Goal: Information Seeking & Learning: Learn about a topic

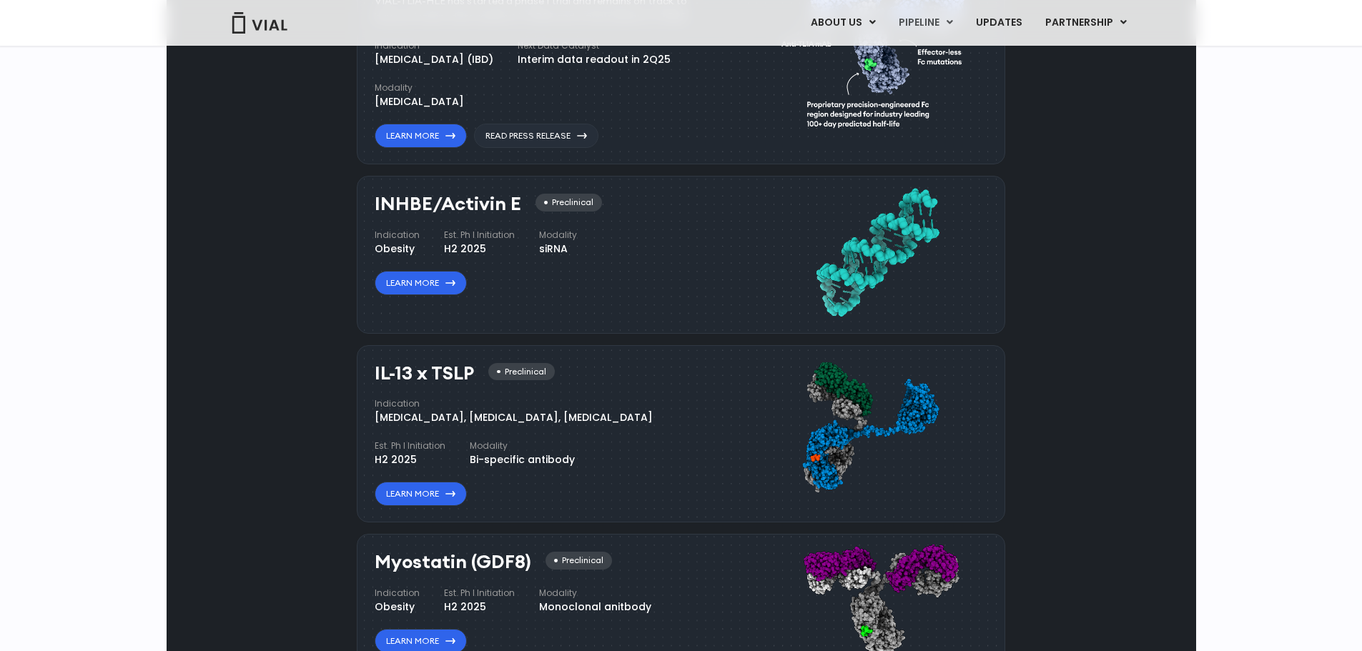
click at [925, 21] on link "PIPELINE" at bounding box center [925, 23] width 77 height 24
click at [975, 19] on link "UPDATES" at bounding box center [999, 23] width 69 height 24
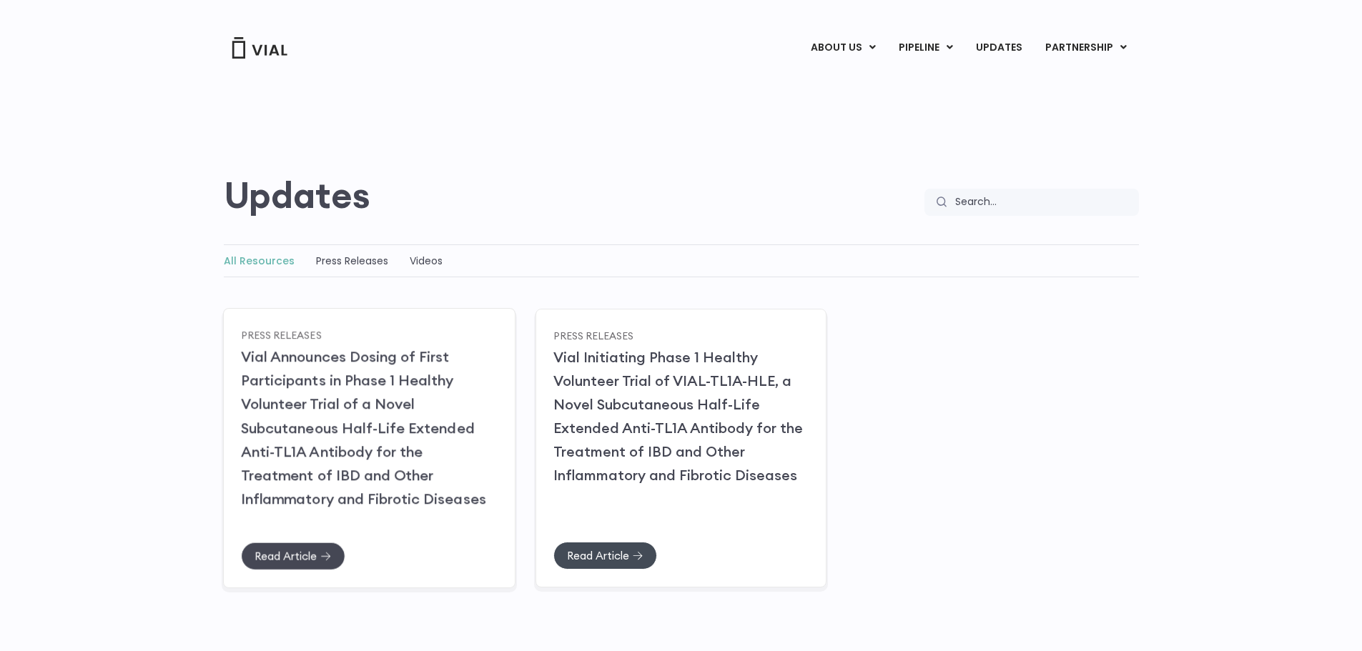
click at [294, 561] on span "Read Article" at bounding box center [286, 556] width 62 height 11
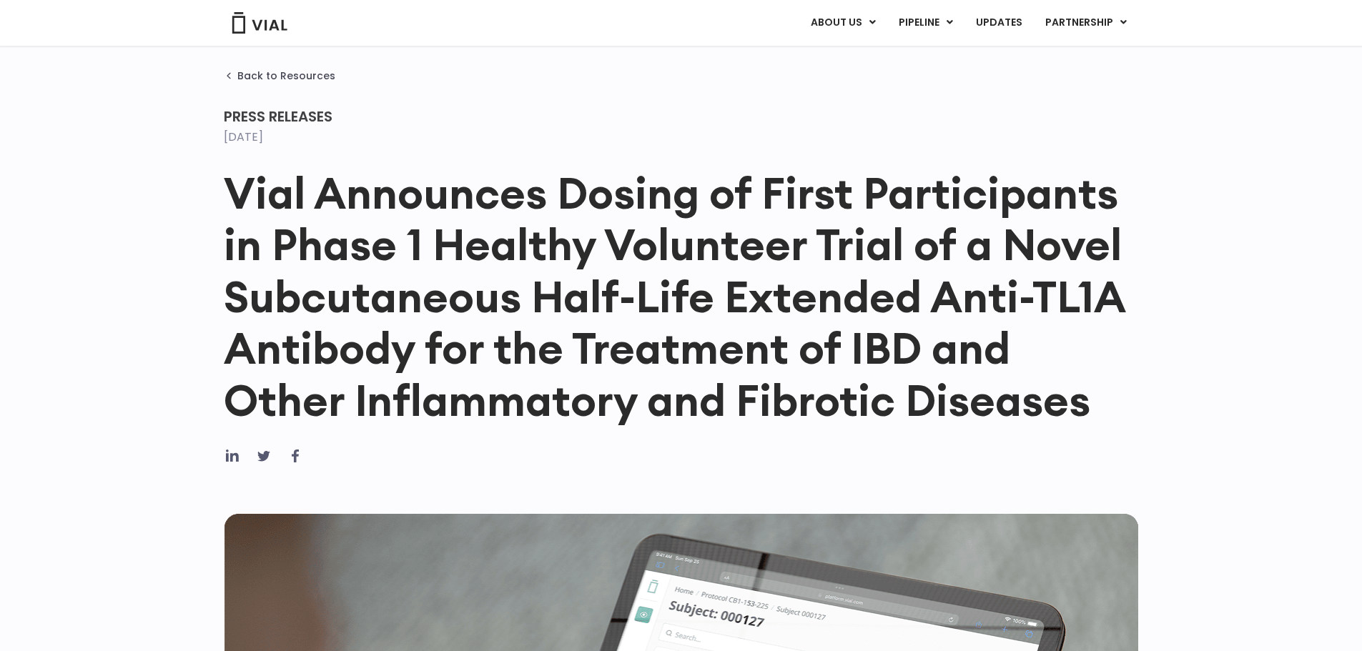
scroll to position [27, 0]
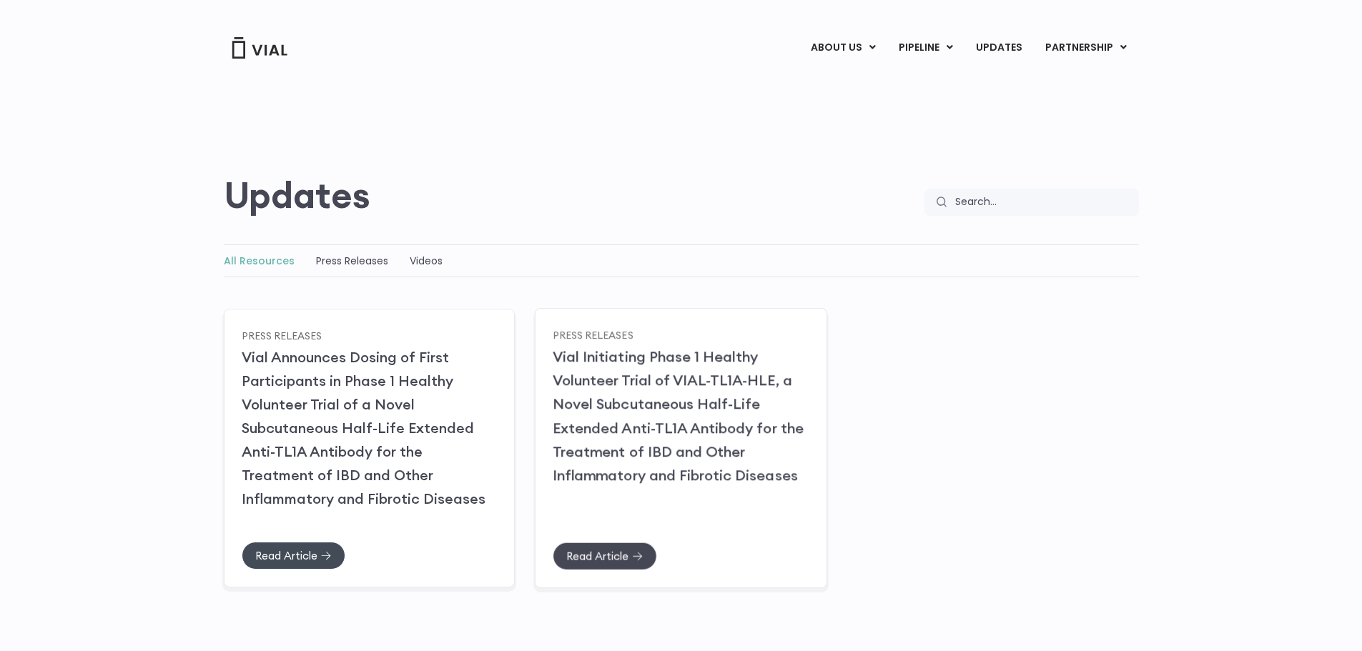
click at [629, 547] on link "Read Article" at bounding box center [605, 556] width 104 height 28
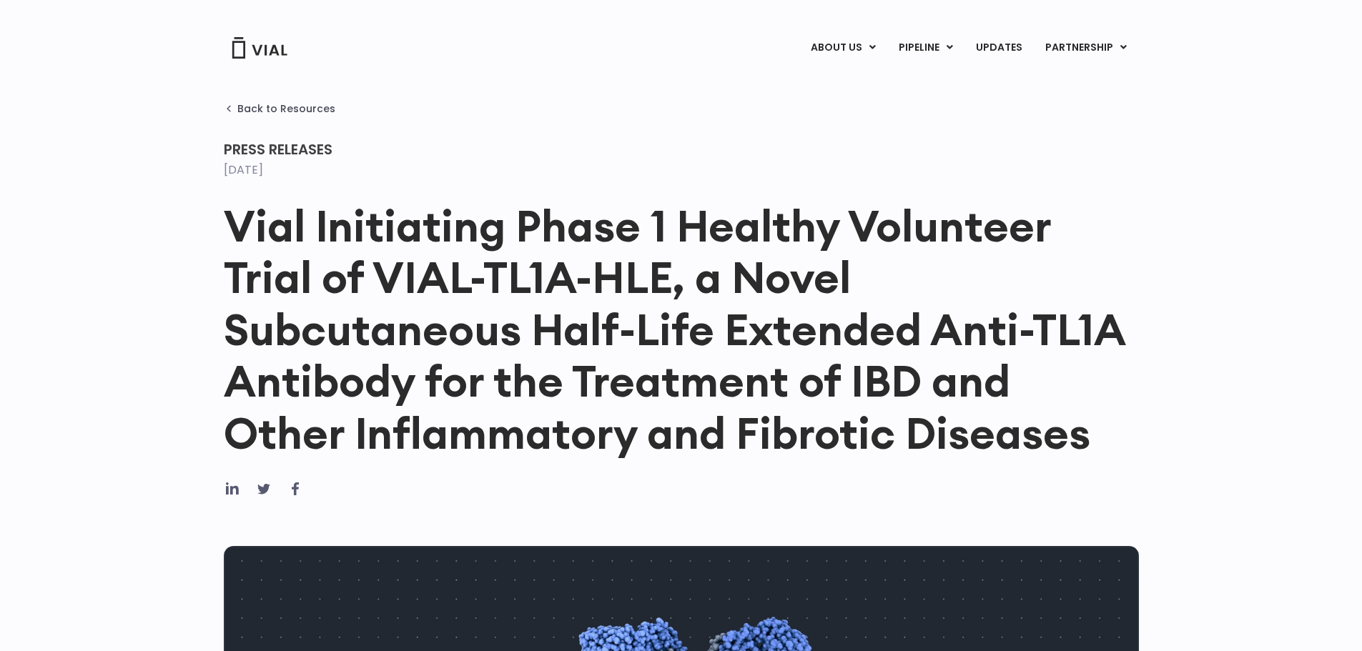
click at [484, 436] on h1 "Vial Initiating Phase 1 Healthy Volunteer Trial of VIAL-TL1A-HLE, a Novel Subcu…" at bounding box center [681, 329] width 915 height 259
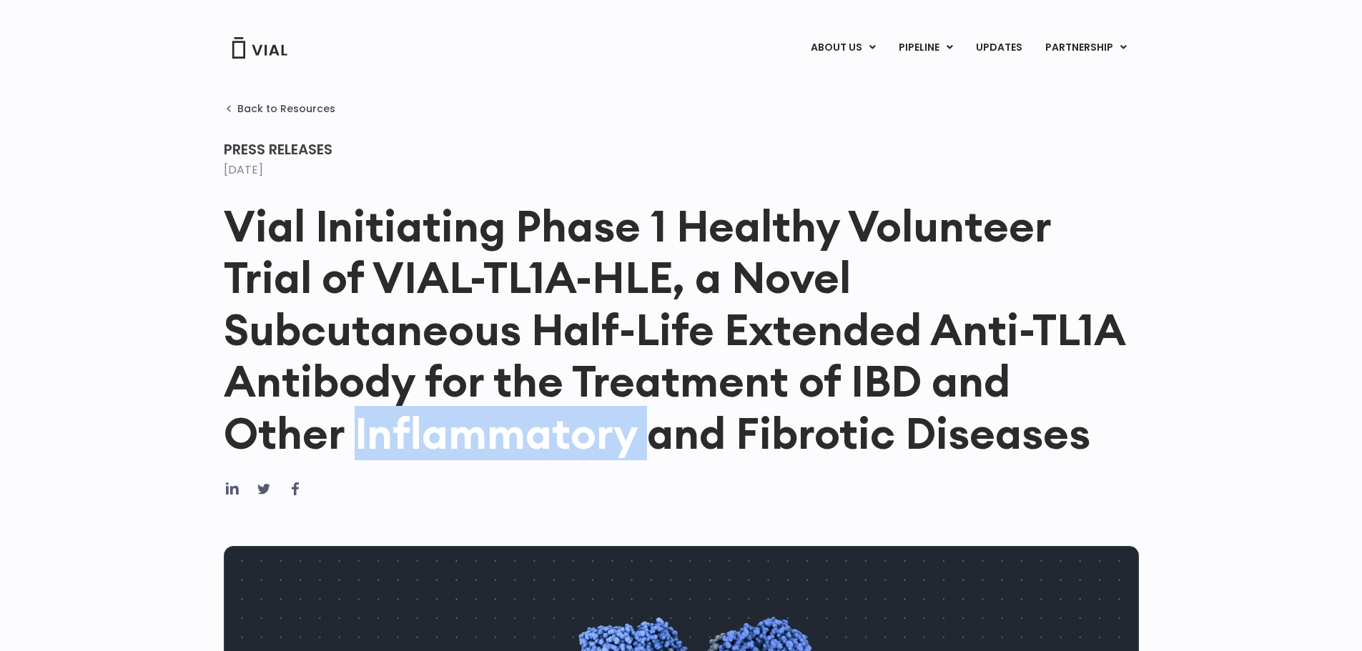
click at [484, 436] on h1 "Vial Initiating Phase 1 Healthy Volunteer Trial of VIAL-TL1A-HLE, a Novel Subcu…" at bounding box center [681, 329] width 915 height 259
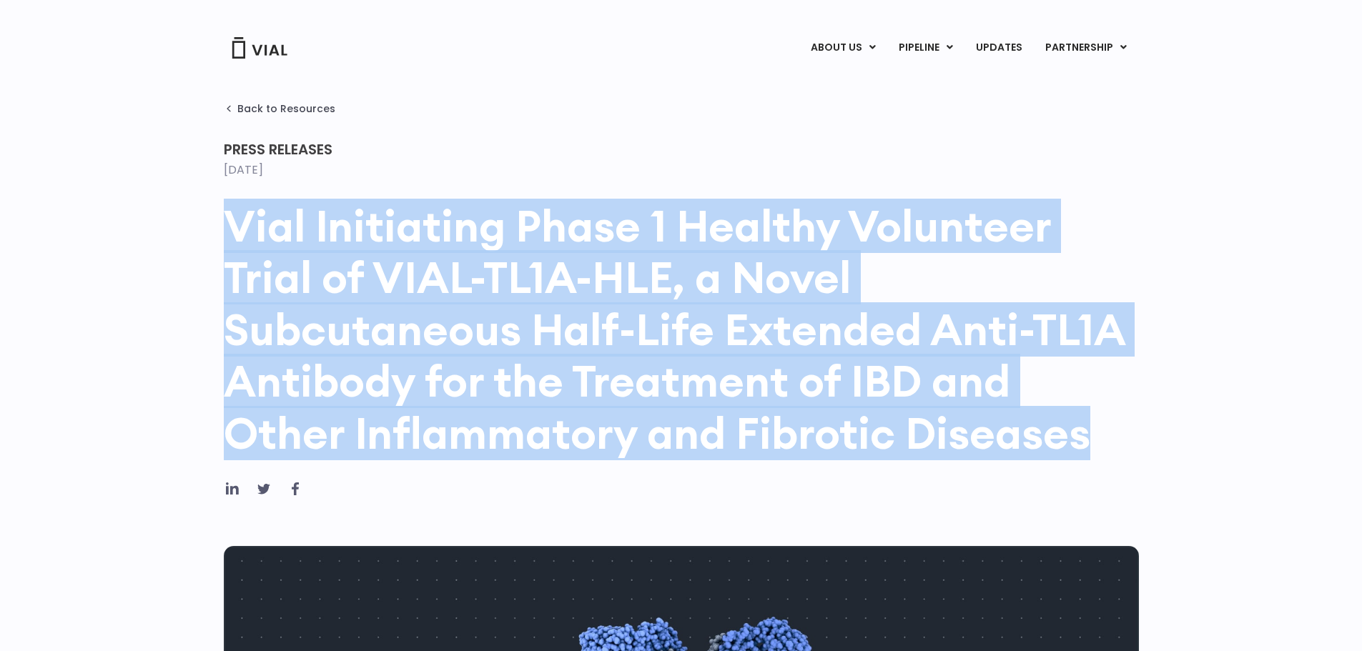
click at [484, 436] on h1 "Vial Initiating Phase 1 Healthy Volunteer Trial of VIAL-TL1A-HLE, a Novel Subcu…" at bounding box center [681, 329] width 915 height 259
copy div "Vial Initiating Phase 1 Healthy Volunteer Trial of VIAL-TL1A-HLE, a Novel Subcu…"
click at [639, 285] on h1 "Vial Initiating Phase 1 Healthy Volunteer Trial of VIAL-TL1A-HLE, a Novel Subcu…" at bounding box center [681, 329] width 915 height 259
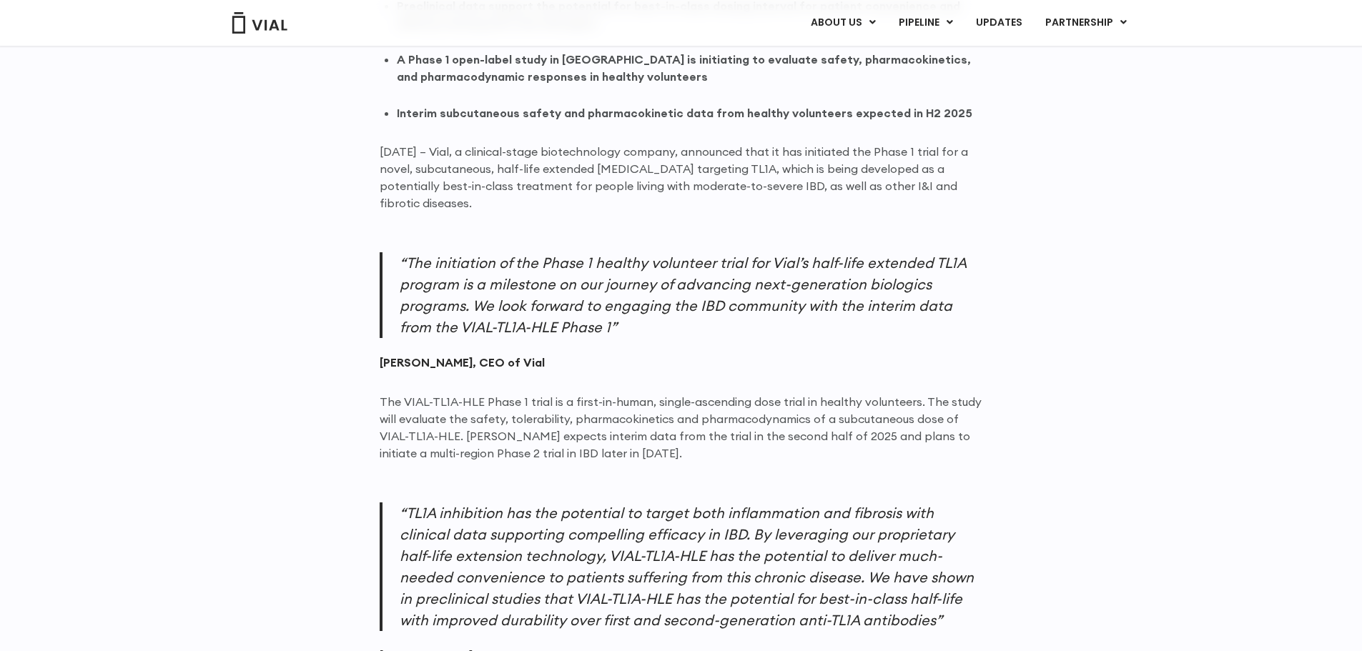
scroll to position [1014, 0]
drag, startPoint x: 429, startPoint y: 325, endPoint x: 524, endPoint y: 319, distance: 95.3
click at [524, 319] on p "“The initiation of the Phase 1 healthy volunteer trial for Vial’s half-life ext…" at bounding box center [682, 293] width 604 height 86
copy p "VIAL-TL1A-HLE"
